Goal: Information Seeking & Learning: Check status

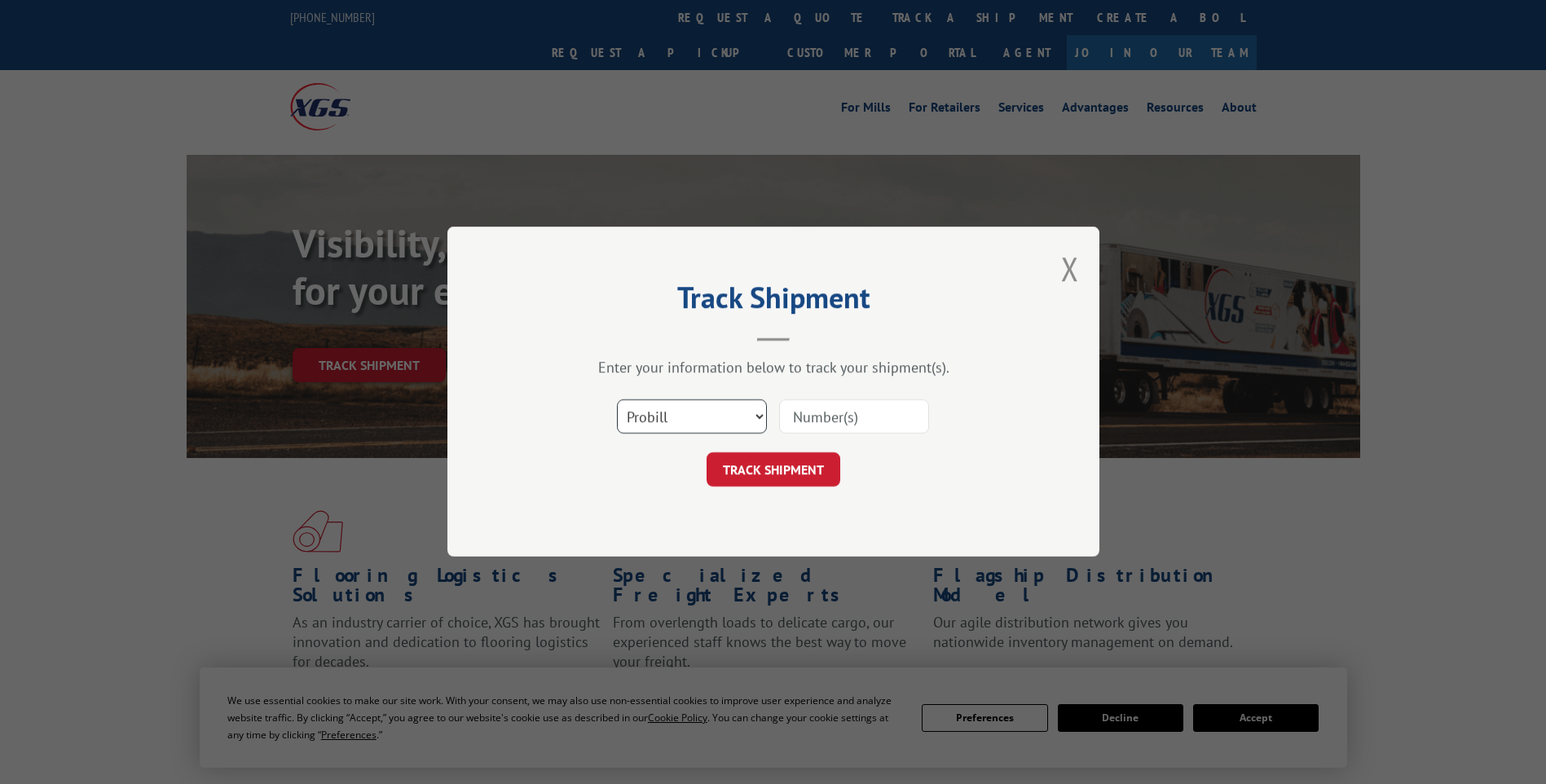
click at [732, 415] on select "Select category... Probill BOL PO" at bounding box center [692, 416] width 150 height 34
click at [842, 415] on input at bounding box center [853, 416] width 150 height 34
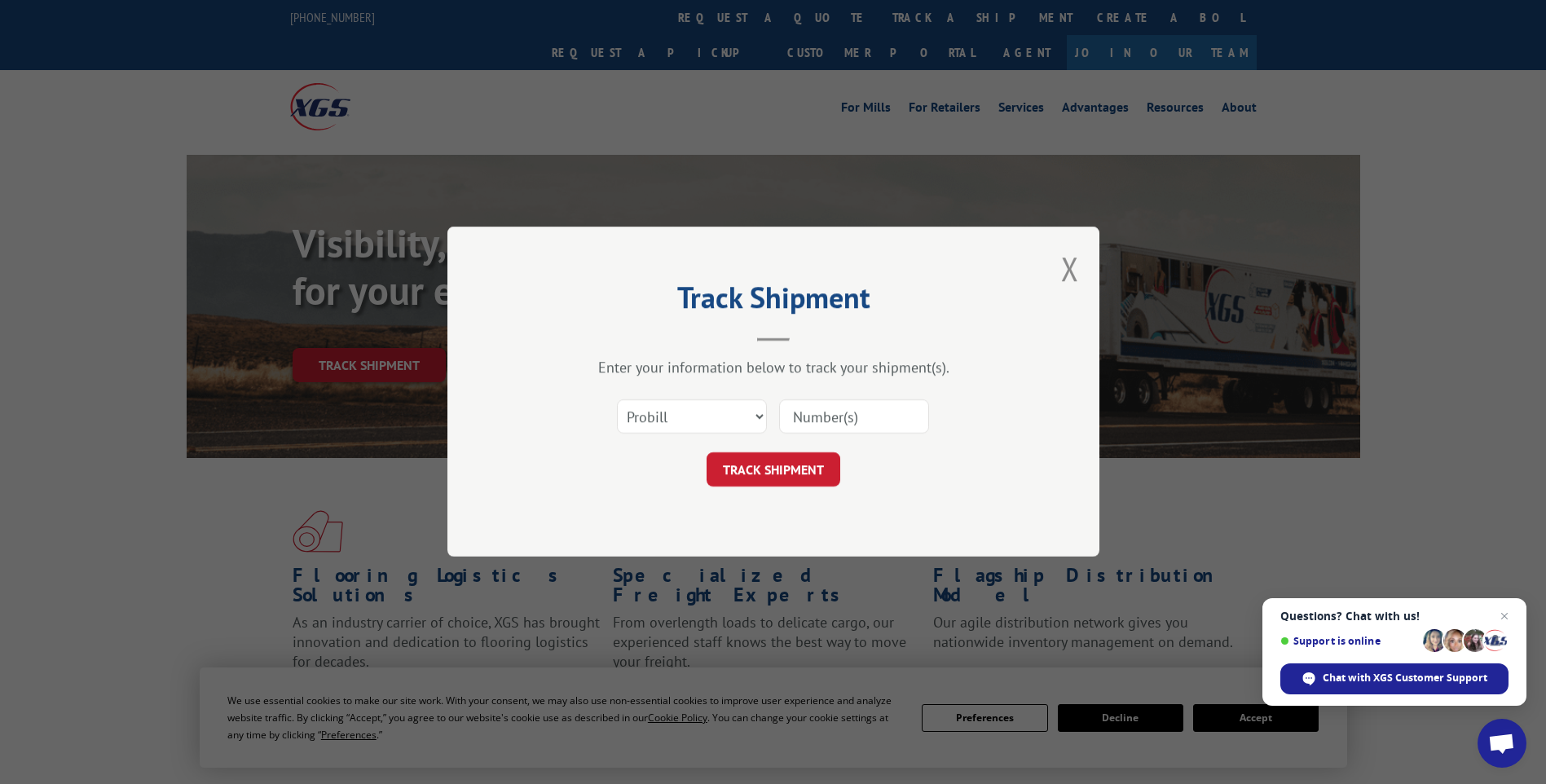
paste input "17693507"
type input "17693507"
click at [786, 469] on button "TRACK SHIPMENT" at bounding box center [773, 470] width 133 height 34
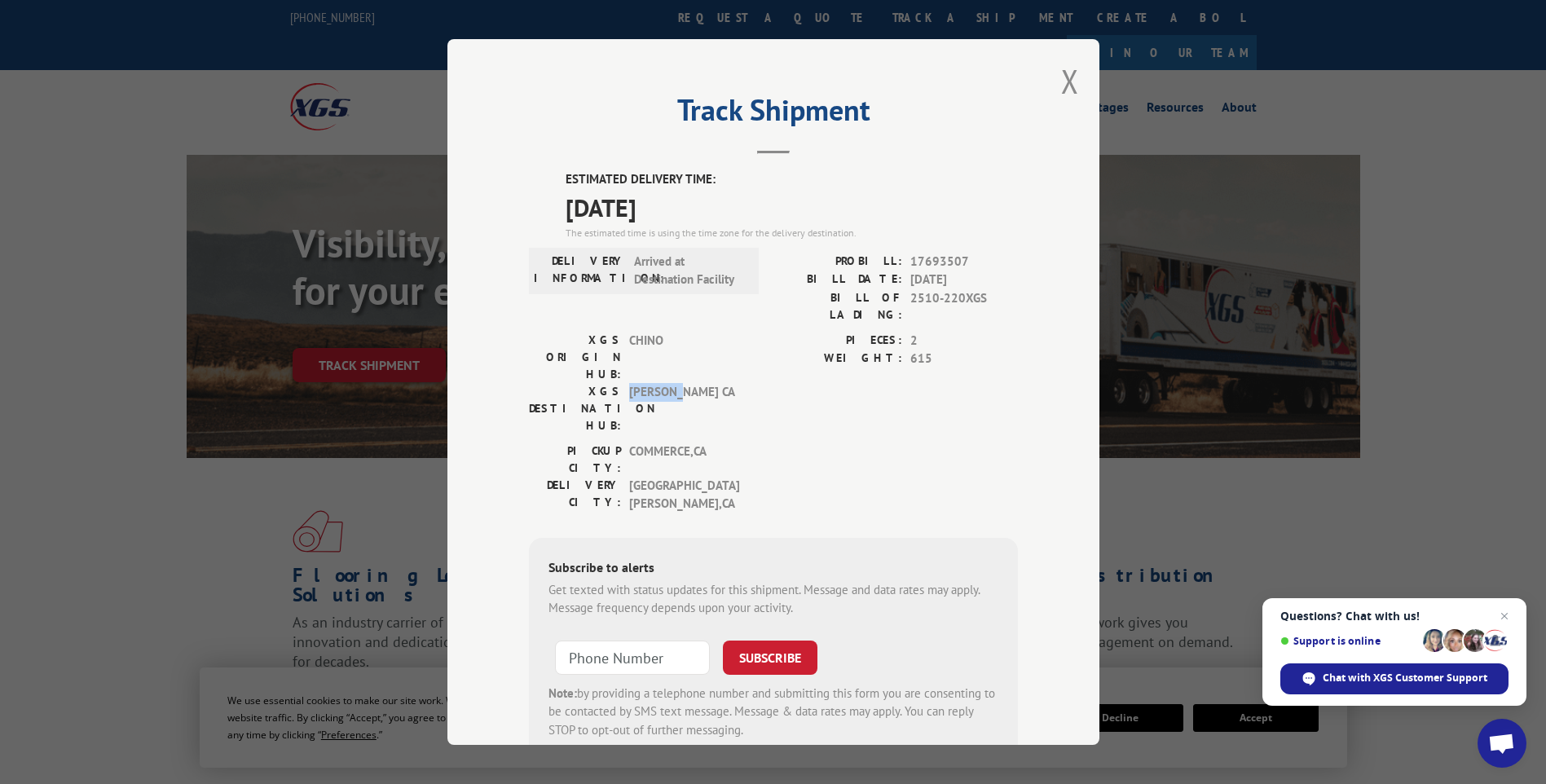
drag, startPoint x: 625, startPoint y: 340, endPoint x: 698, endPoint y: 347, distance: 73.3
click at [698, 383] on span "[PERSON_NAME] CA" at bounding box center [684, 409] width 110 height 51
click at [758, 442] on div "PICKUP CITY: COMMERCE , CA DELIVERY CITY: [GEOGRAPHIC_DATA] , [GEOGRAPHIC_DATA]" at bounding box center [773, 482] width 489 height 79
click at [903, 349] on div "WEIGHT: 615" at bounding box center [896, 358] width 245 height 18
click at [841, 442] on div "PICKUP CITY: COMMERCE , CA DELIVERY CITY: [GEOGRAPHIC_DATA] , [GEOGRAPHIC_DATA]" at bounding box center [773, 482] width 489 height 79
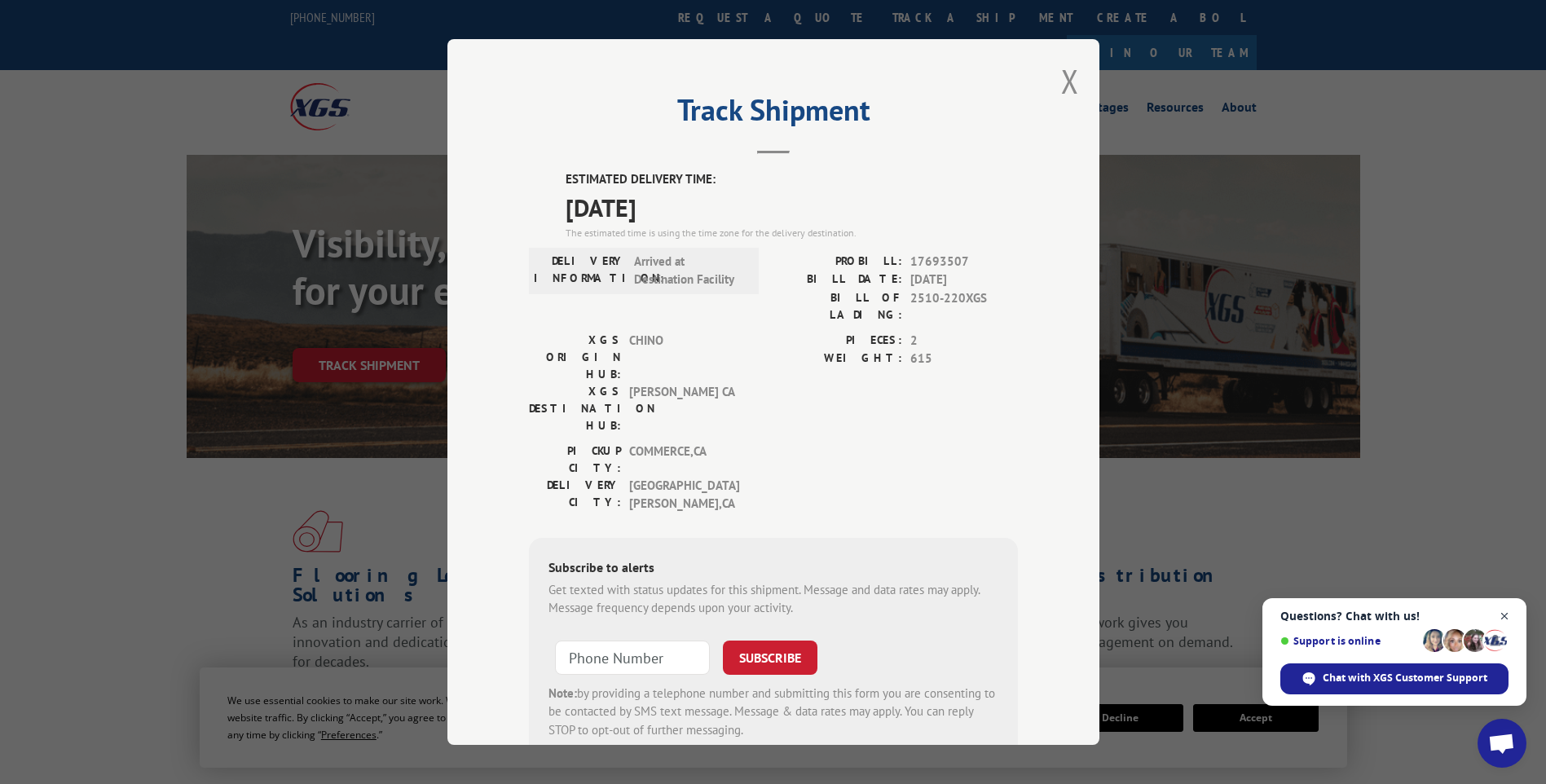
click at [1508, 615] on span "Close chat" at bounding box center [1505, 616] width 20 height 20
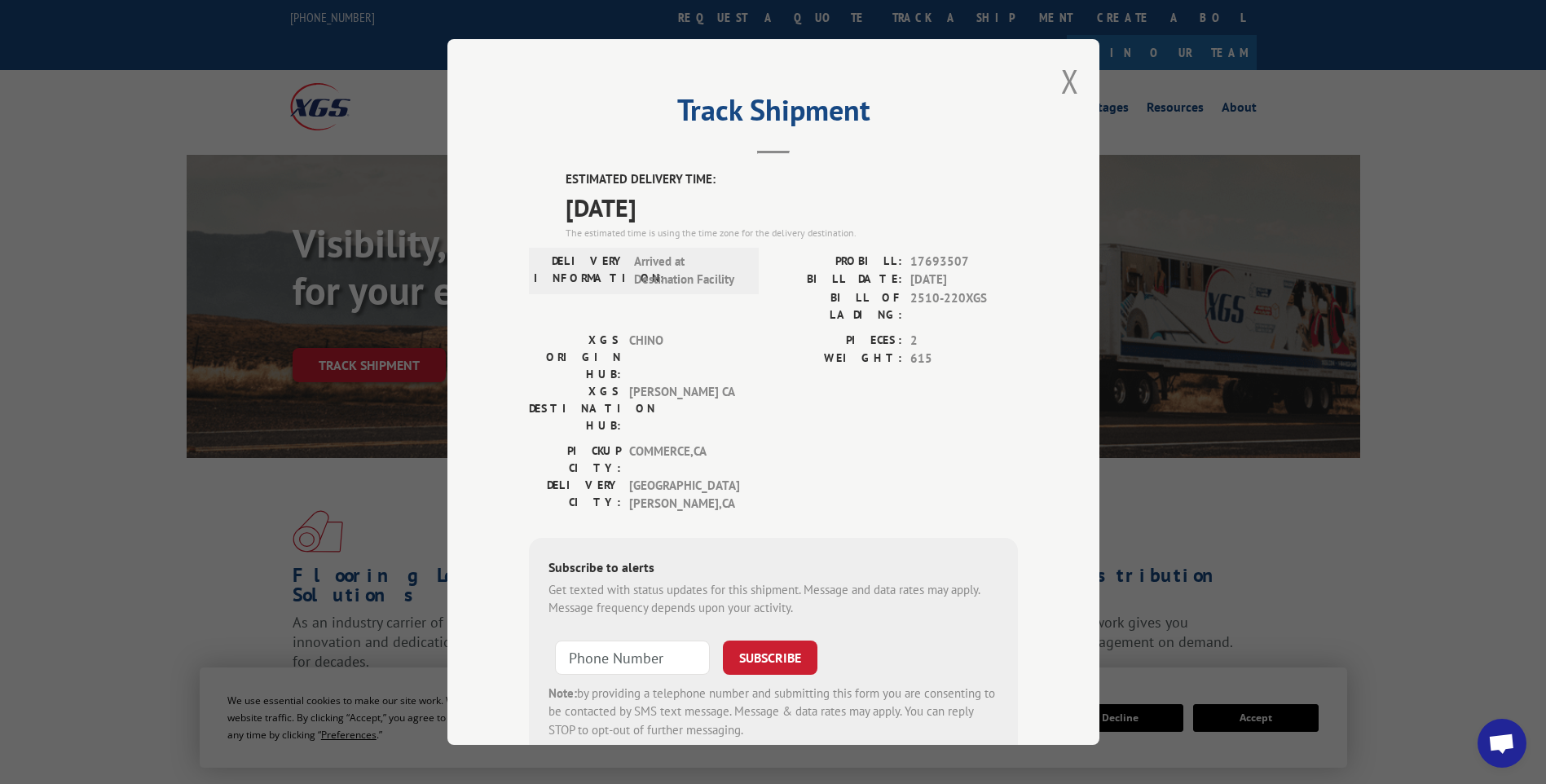
click at [761, 362] on div "XGS ORIGIN HUB: CHINO XGS DESTINATION HUB: TRACY [GEOGRAPHIC_DATA] PIECES: 2 WE…" at bounding box center [773, 387] width 489 height 111
drag, startPoint x: 684, startPoint y: 208, endPoint x: 533, endPoint y: 209, distance: 151.0
click at [533, 209] on div "ESTIMATED DELIVERY TIME: [DATE] The estimated time is using the time zone for t…" at bounding box center [773, 464] width 489 height 588
drag, startPoint x: 533, startPoint y: 209, endPoint x: 794, endPoint y: 290, distance: 273.3
click at [794, 290] on label "BILL OF LADING:" at bounding box center [838, 306] width 129 height 34
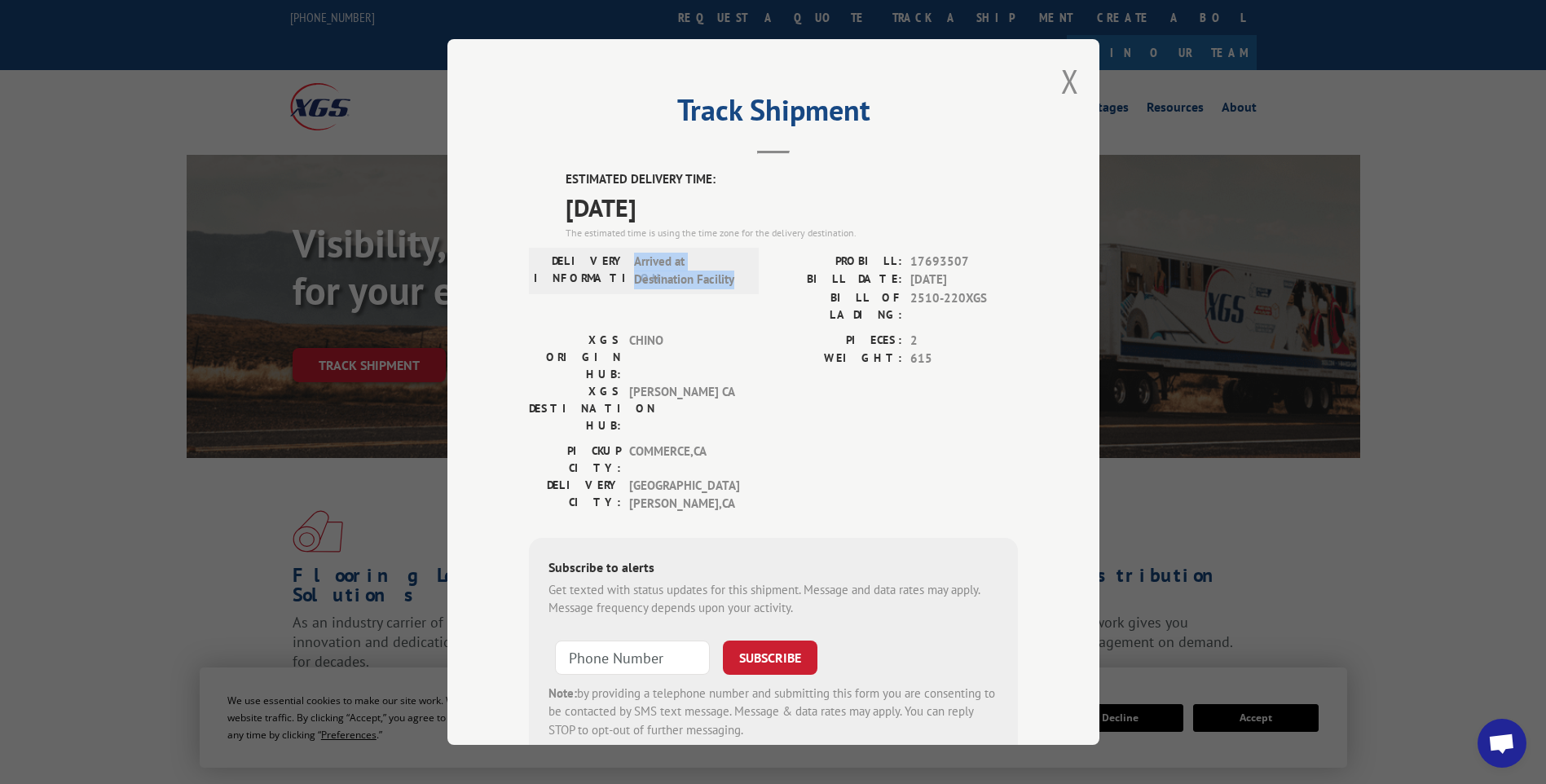
drag, startPoint x: 629, startPoint y: 265, endPoint x: 734, endPoint y: 280, distance: 106.1
click at [734, 280] on span "Arrived at Destination Facility" at bounding box center [690, 271] width 110 height 37
drag, startPoint x: 734, startPoint y: 280, endPoint x: 704, endPoint y: 317, distance: 47.6
click at [704, 332] on span "CHINO" at bounding box center [684, 358] width 110 height 51
click at [749, 366] on div "XGS ORIGIN HUB: CHINO XGS DESTINATION HUB: TRACY [GEOGRAPHIC_DATA] PIECES: 2 WE…" at bounding box center [773, 387] width 489 height 111
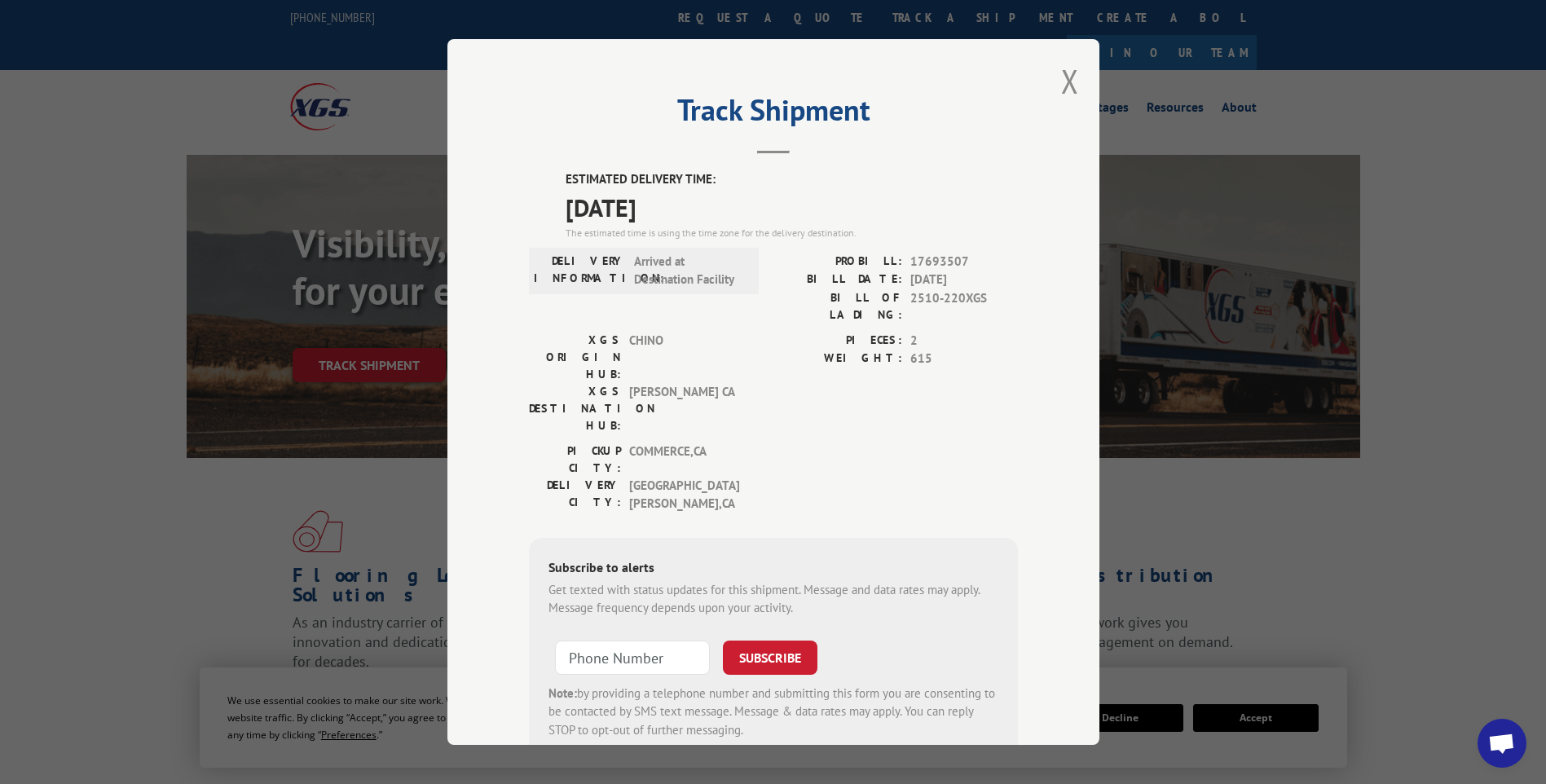
click at [970, 178] on label "ESTIMATED DELIVERY TIME:" at bounding box center [792, 179] width 452 height 18
click at [775, 332] on label "PIECES:" at bounding box center [838, 341] width 129 height 18
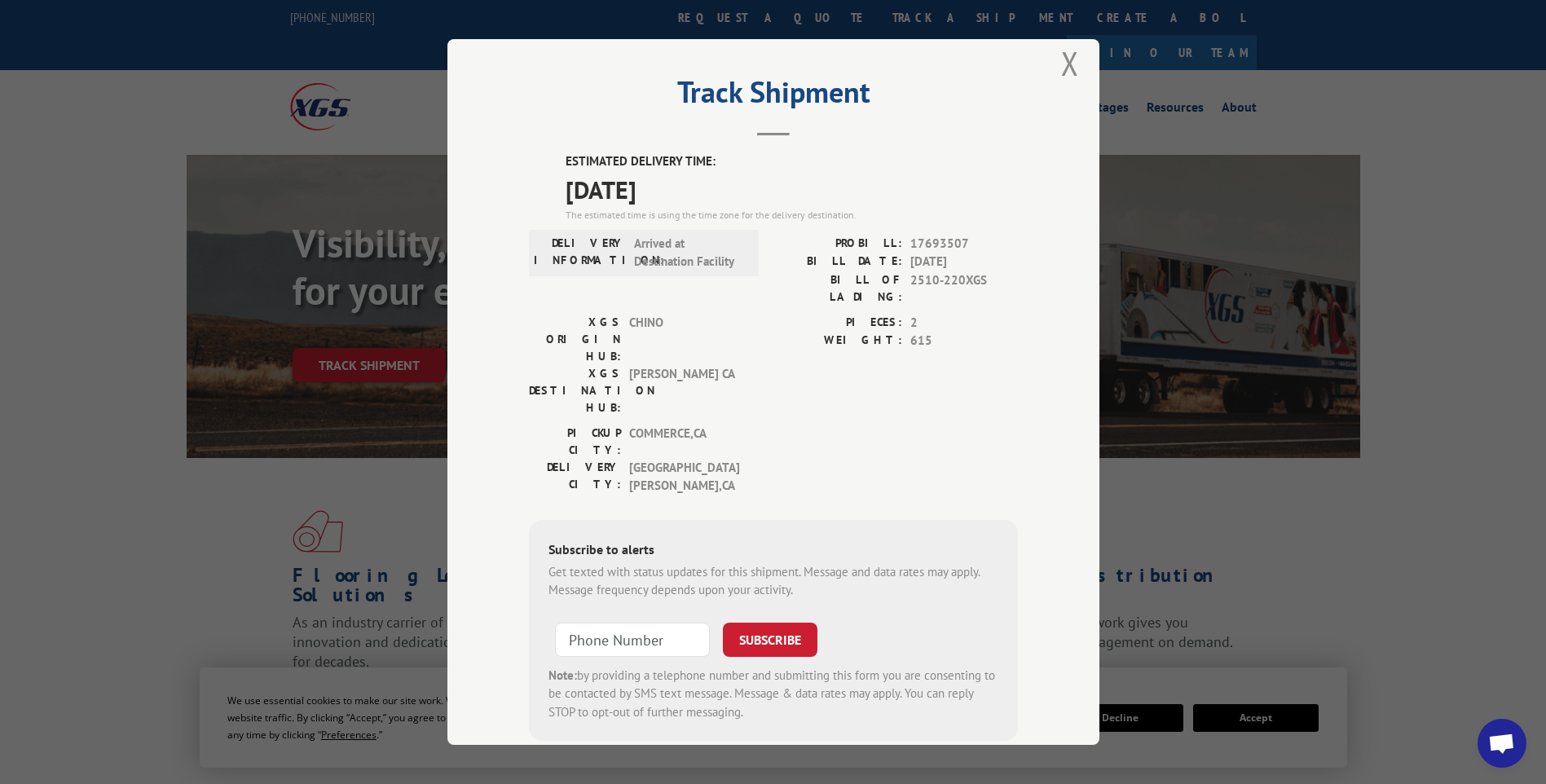
scroll to position [28, 0]
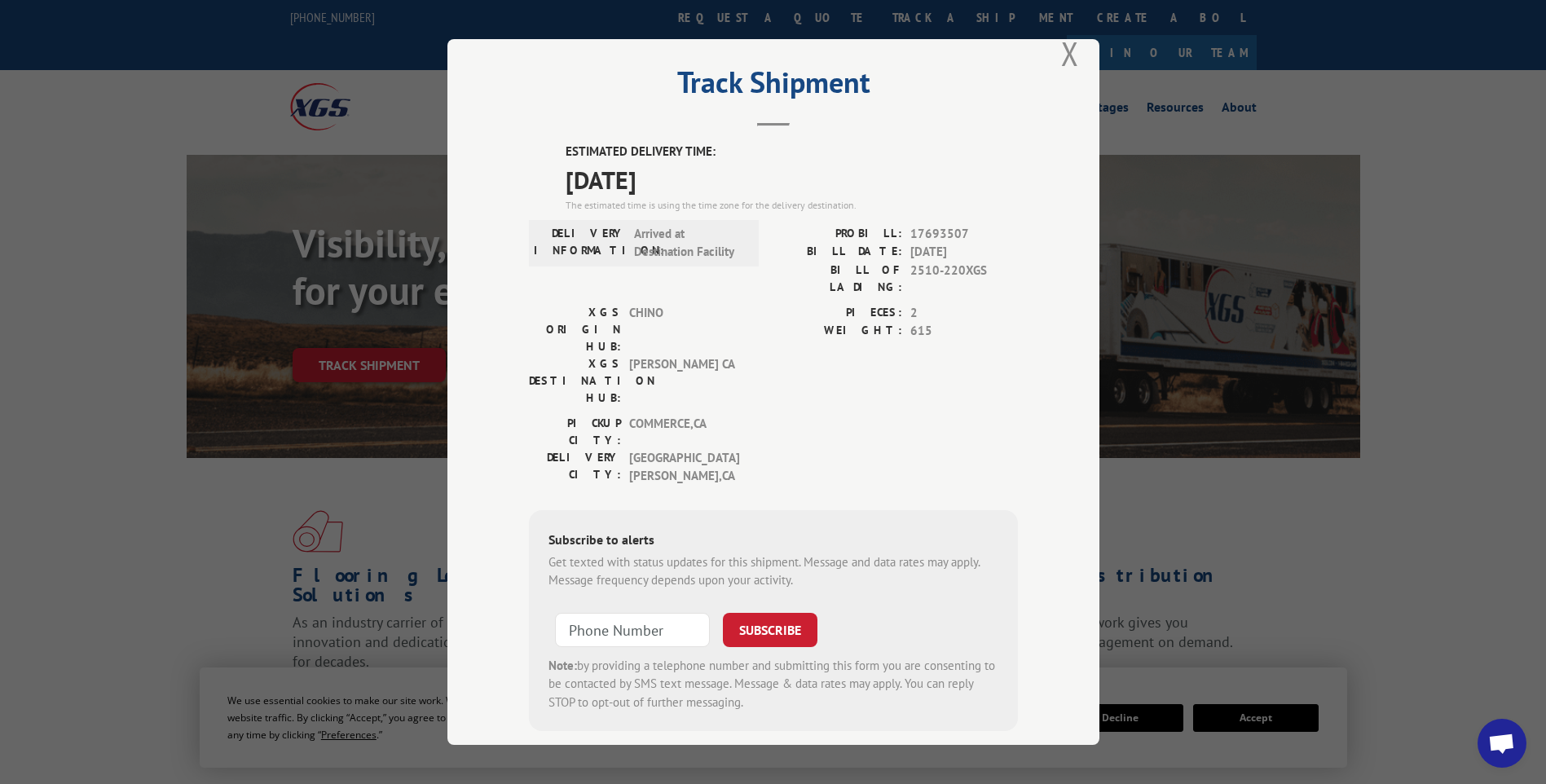
click at [798, 328] on div "PIECES: 2 WEIGHT: 615" at bounding box center [896, 359] width 245 height 111
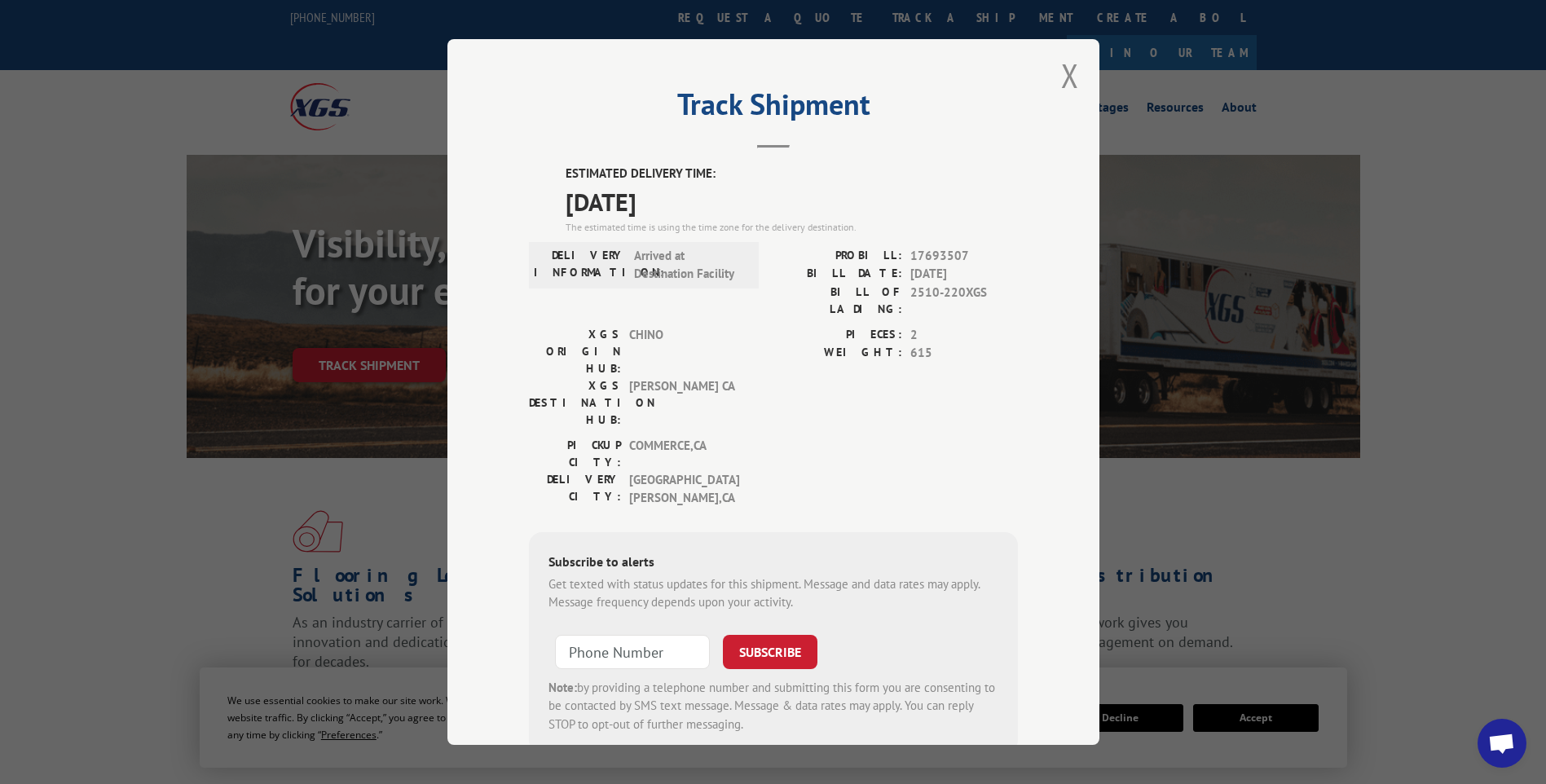
scroll to position [0, 0]
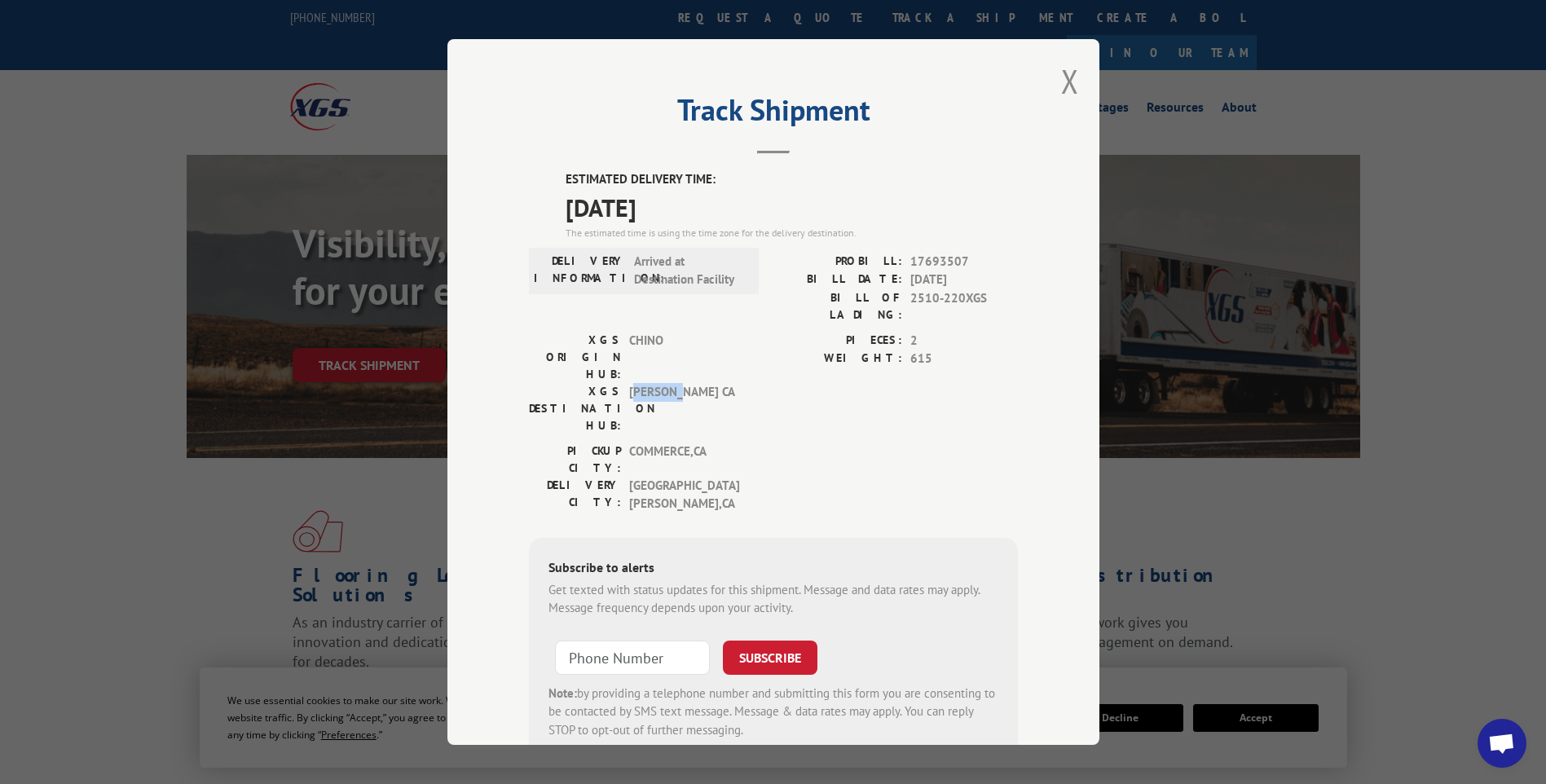
drag, startPoint x: 629, startPoint y: 342, endPoint x: 678, endPoint y: 340, distance: 49.0
click at [678, 383] on span "[PERSON_NAME] CA" at bounding box center [684, 409] width 110 height 51
drag, startPoint x: 678, startPoint y: 340, endPoint x: 702, endPoint y: 347, distance: 25.0
click at [702, 383] on span "[PERSON_NAME] CA" at bounding box center [684, 409] width 110 height 51
drag, startPoint x: 906, startPoint y: 259, endPoint x: 964, endPoint y: 313, distance: 79.2
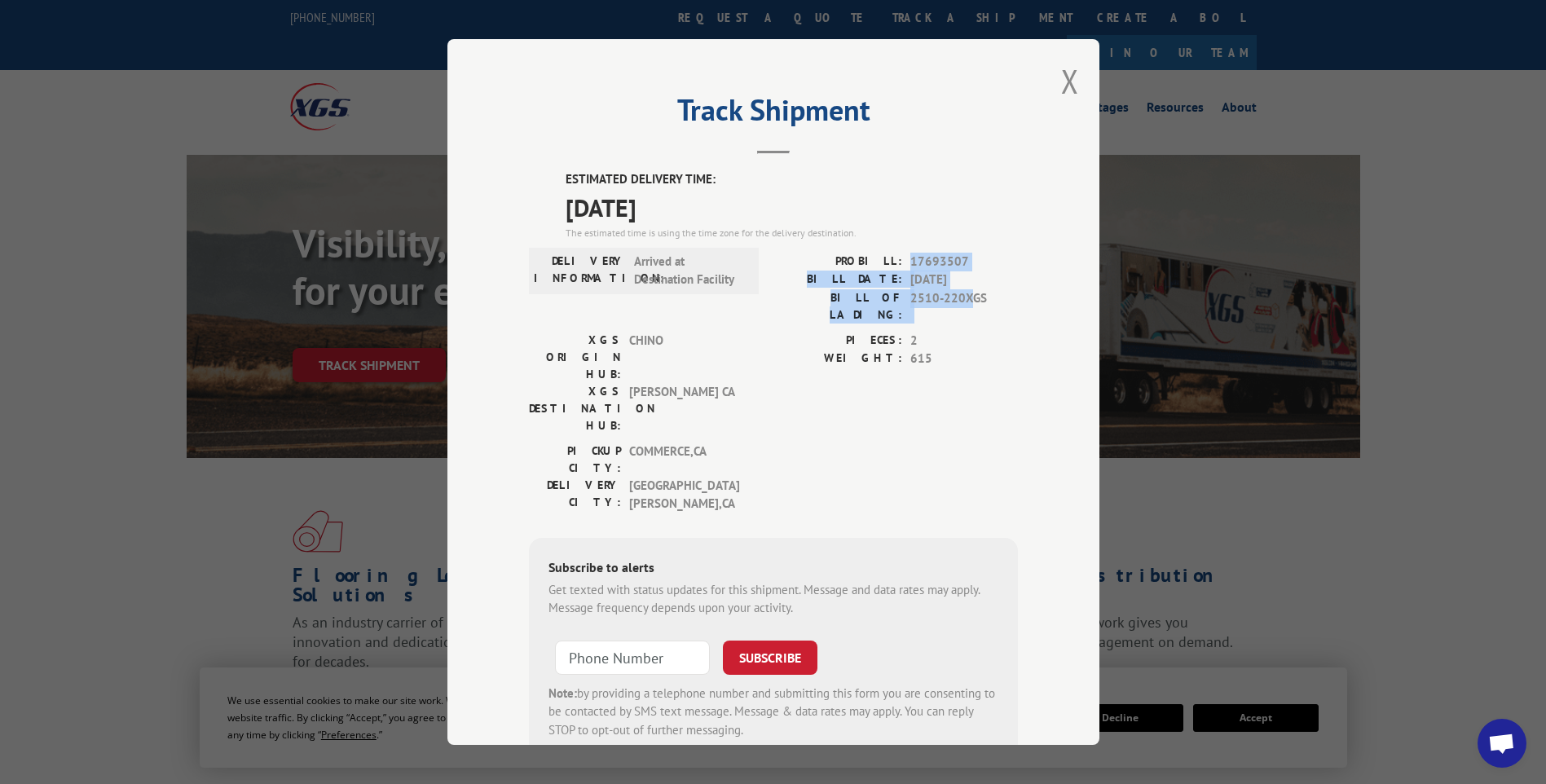
click at [964, 313] on div "PROBILL: 17693507 BILL DATE: [DATE] BILL OF LADING: 2510-220XGS" at bounding box center [896, 292] width 245 height 79
drag, startPoint x: 964, startPoint y: 313, endPoint x: 941, endPoint y: 326, distance: 26.4
click at [941, 332] on span "2" at bounding box center [964, 341] width 108 height 18
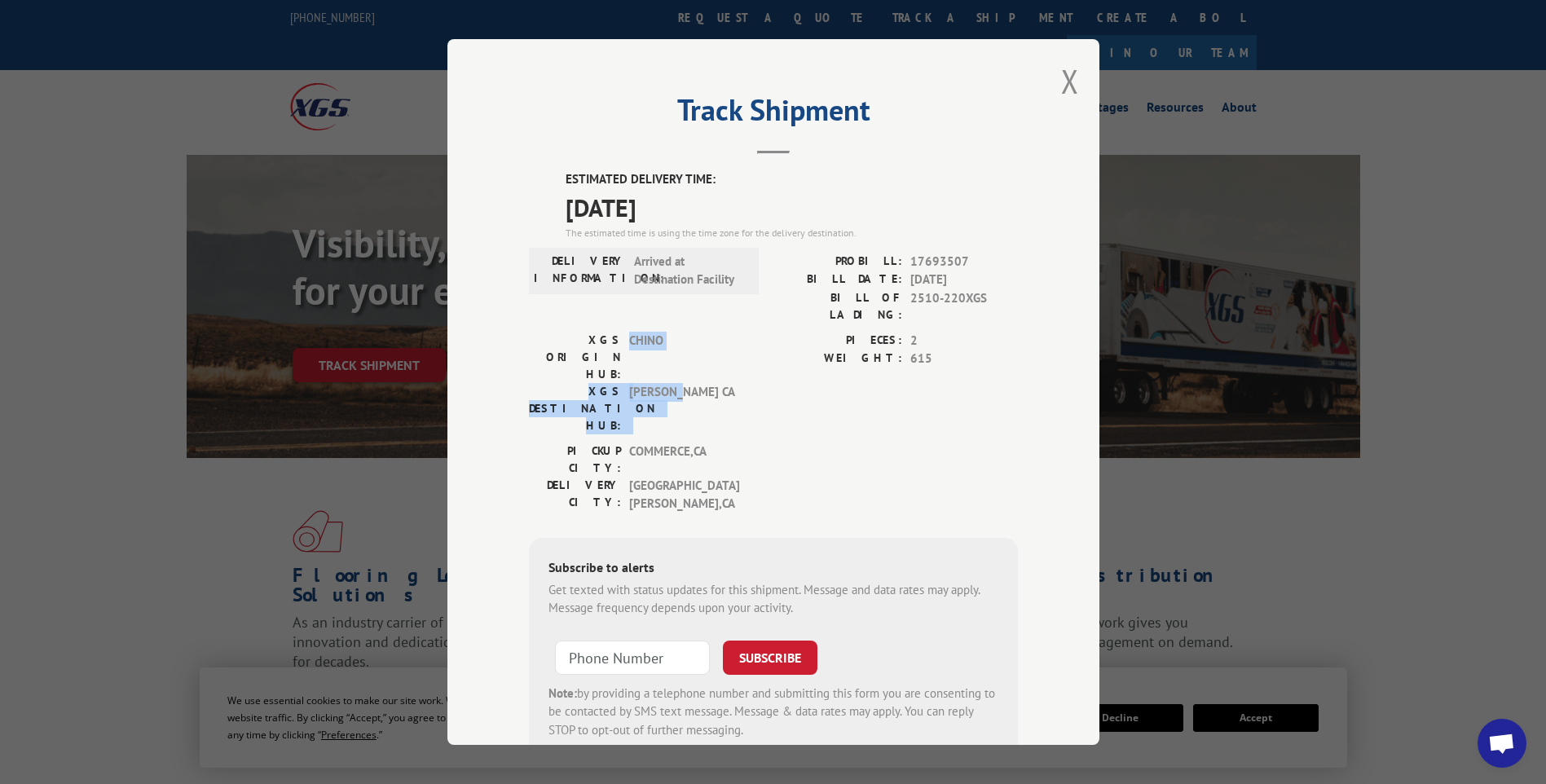
drag, startPoint x: 675, startPoint y: 347, endPoint x: 624, endPoint y: 319, distance: 58.2
click at [624, 332] on div "XGS ORIGIN HUB: CHINO XGS DESTINATION HUB: TRACY [GEOGRAPHIC_DATA]" at bounding box center [638, 383] width 220 height 103
drag, startPoint x: 624, startPoint y: 319, endPoint x: 713, endPoint y: 334, distance: 90.3
click at [713, 383] on span "[PERSON_NAME] CA" at bounding box center [684, 409] width 110 height 51
drag, startPoint x: 629, startPoint y: 258, endPoint x: 727, endPoint y: 276, distance: 99.6
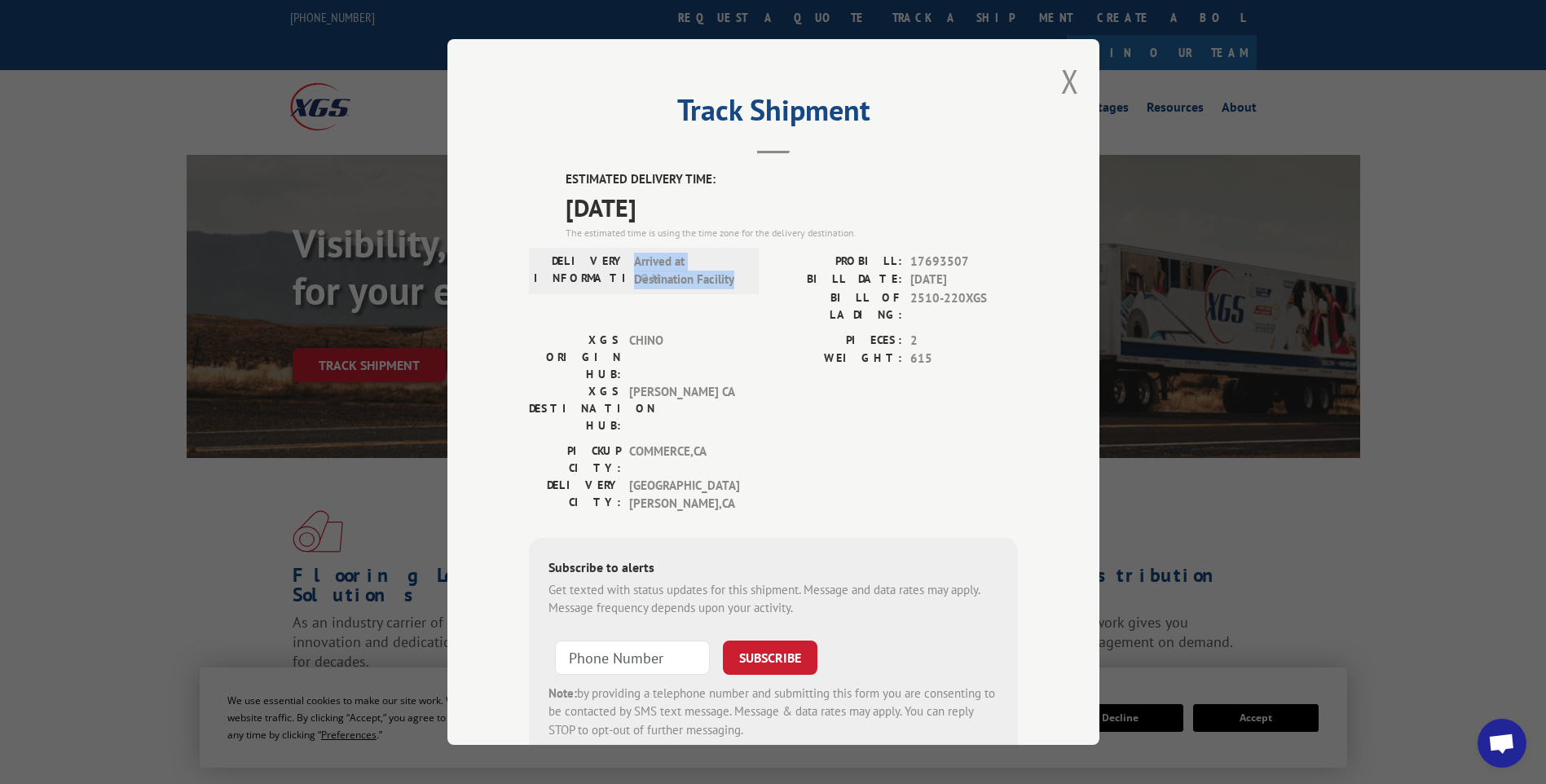
click at [727, 276] on span "Arrived at Destination Facility" at bounding box center [690, 271] width 110 height 37
drag, startPoint x: 727, startPoint y: 276, endPoint x: 765, endPoint y: 347, distance: 80.5
click at [765, 347] on div "XGS ORIGIN HUB: CHINO XGS DESTINATION HUB: TRACY [GEOGRAPHIC_DATA] PIECES: 2 WE…" at bounding box center [773, 387] width 489 height 111
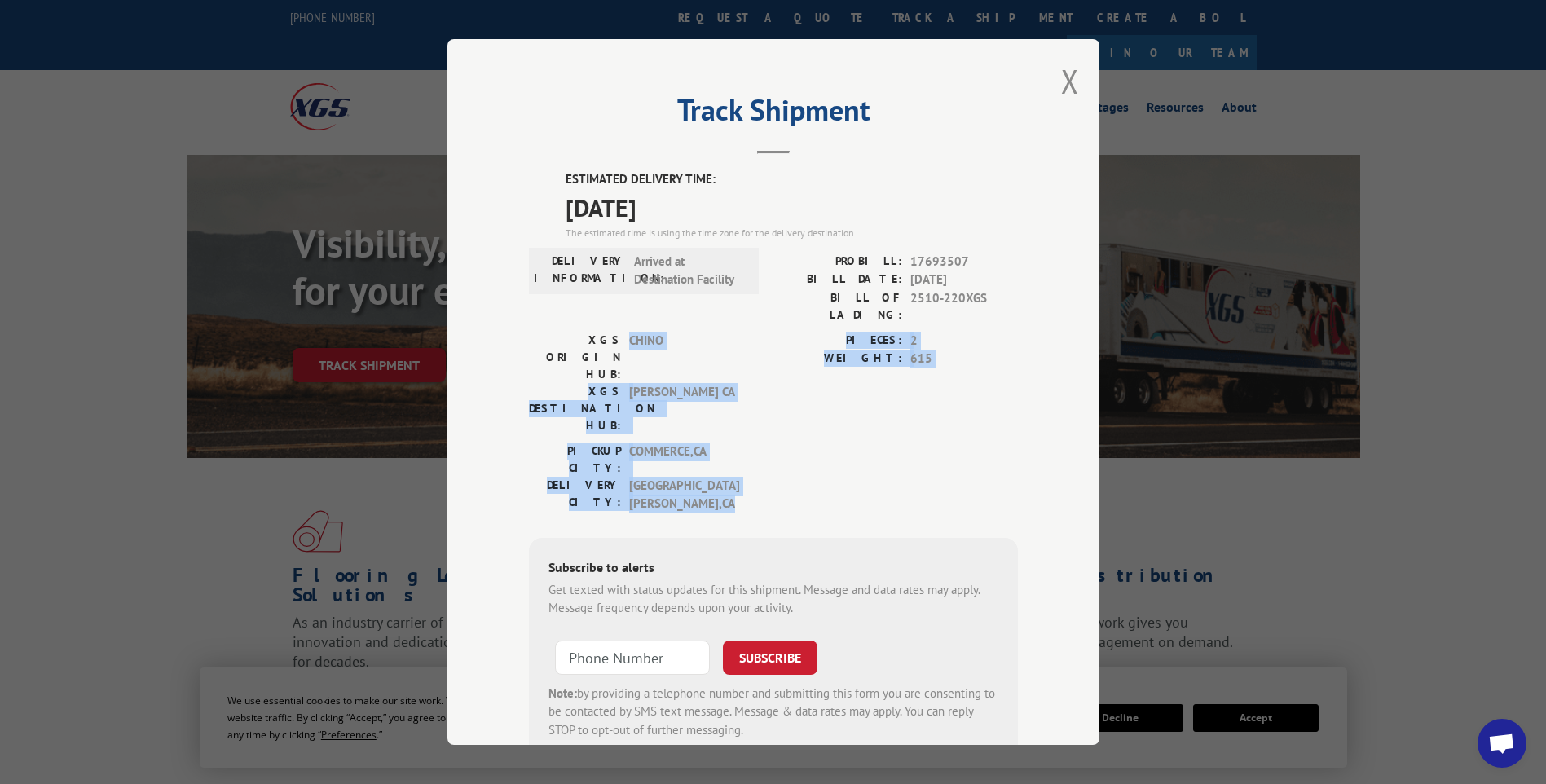
drag, startPoint x: 693, startPoint y: 403, endPoint x: 624, endPoint y: 325, distance: 104.1
click at [624, 325] on div "ESTIMATED DELIVERY TIME: [DATE] The estimated time is using the time zone for t…" at bounding box center [773, 464] width 489 height 588
drag, startPoint x: 624, startPoint y: 325, endPoint x: 788, endPoint y: 346, distance: 165.3
click at [788, 349] on label "WEIGHT:" at bounding box center [838, 358] width 129 height 18
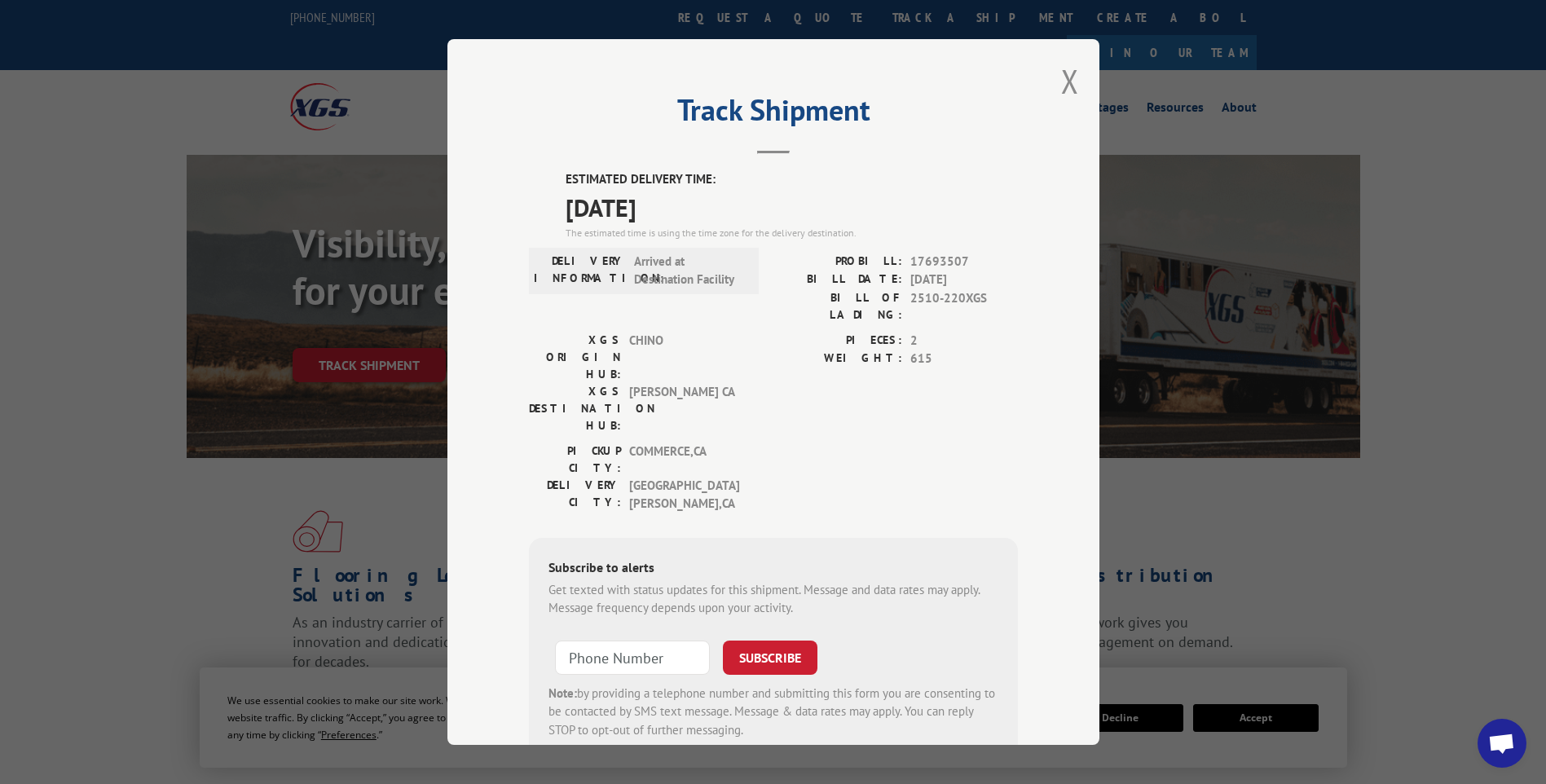
click at [787, 332] on label "PIECES:" at bounding box center [838, 341] width 129 height 18
drag, startPoint x: 629, startPoint y: 263, endPoint x: 727, endPoint y: 297, distance: 103.7
click at [727, 297] on div "DELIVERY INFORMATION: Arrived at Destination Facility" at bounding box center [644, 292] width 230 height 79
drag, startPoint x: 727, startPoint y: 297, endPoint x: 777, endPoint y: 380, distance: 96.9
click at [777, 442] on div "PICKUP CITY: COMMERCE , CA DELIVERY CITY: [GEOGRAPHIC_DATA] , [GEOGRAPHIC_DATA]" at bounding box center [773, 482] width 489 height 79
